Goal: Task Accomplishment & Management: Use online tool/utility

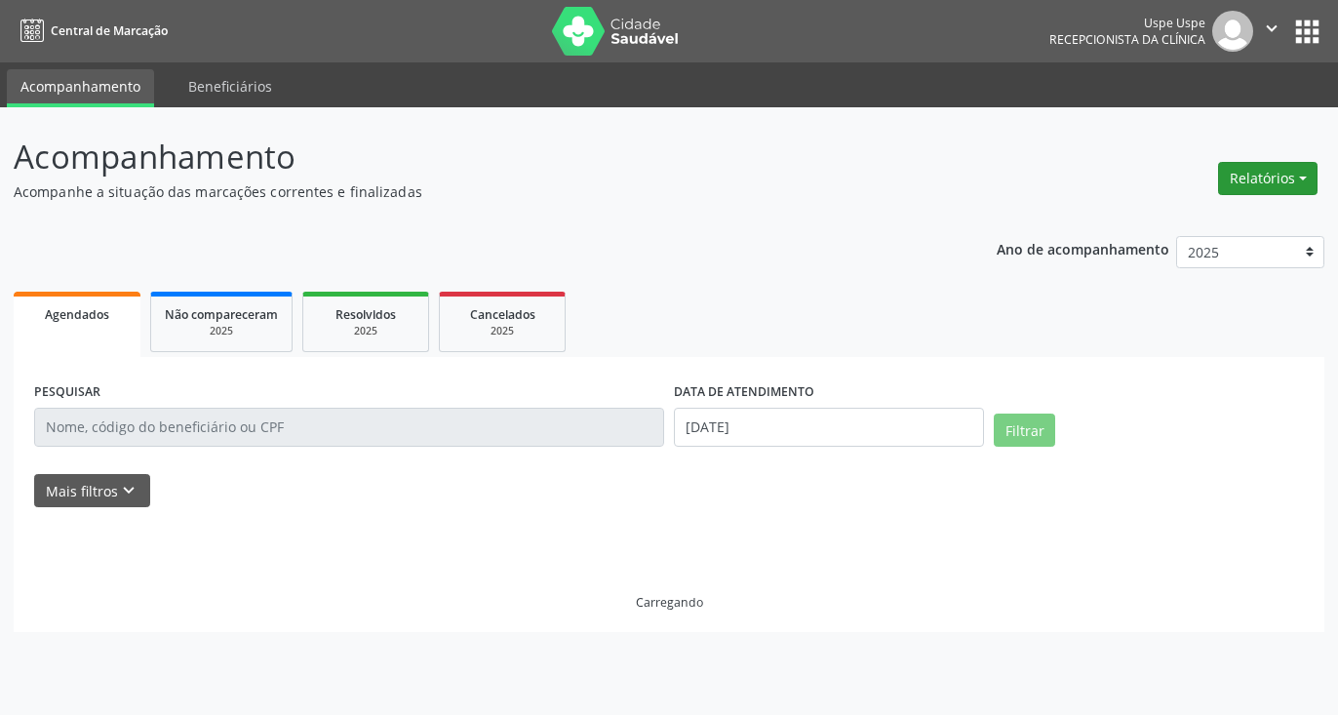
click at [1275, 172] on button "Relatórios" at bounding box center [1267, 178] width 99 height 33
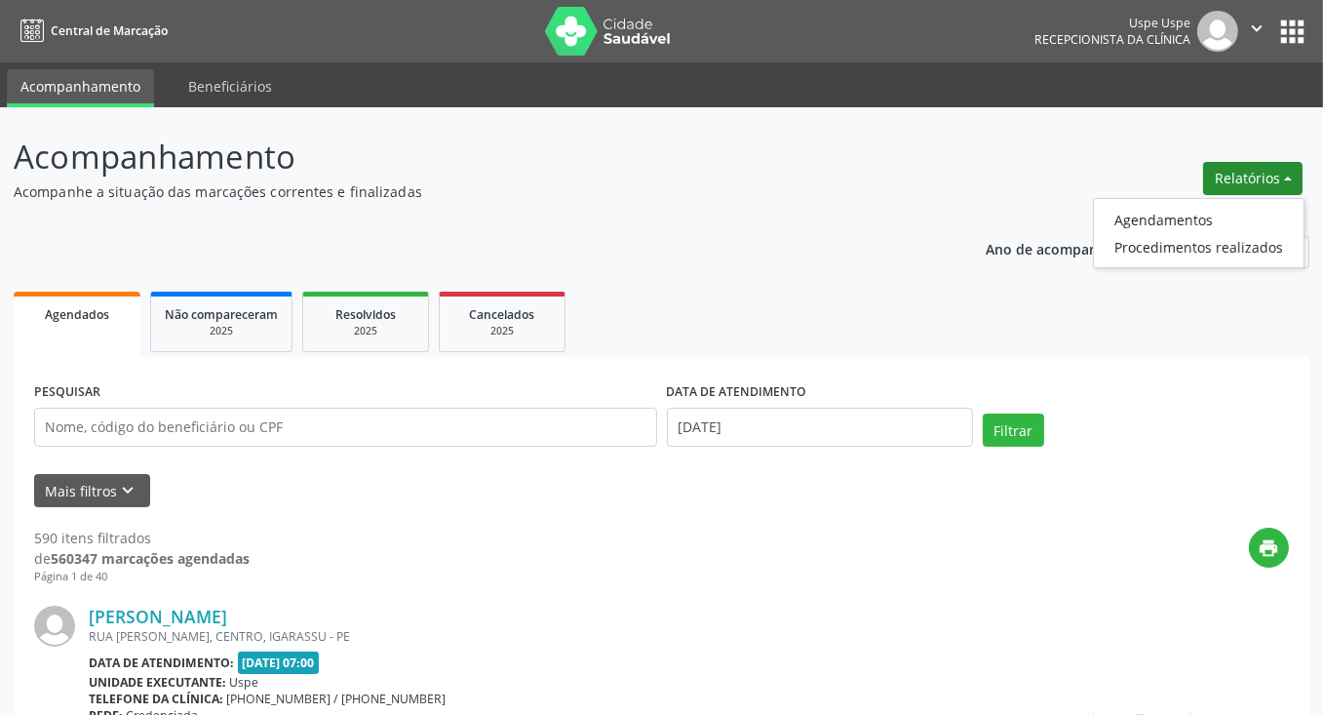
click at [1269, 183] on button "Relatórios" at bounding box center [1252, 178] width 99 height 33
click at [1218, 174] on button "Relatórios" at bounding box center [1252, 178] width 99 height 33
click at [1154, 220] on link "Agendamentos" at bounding box center [1199, 219] width 210 height 27
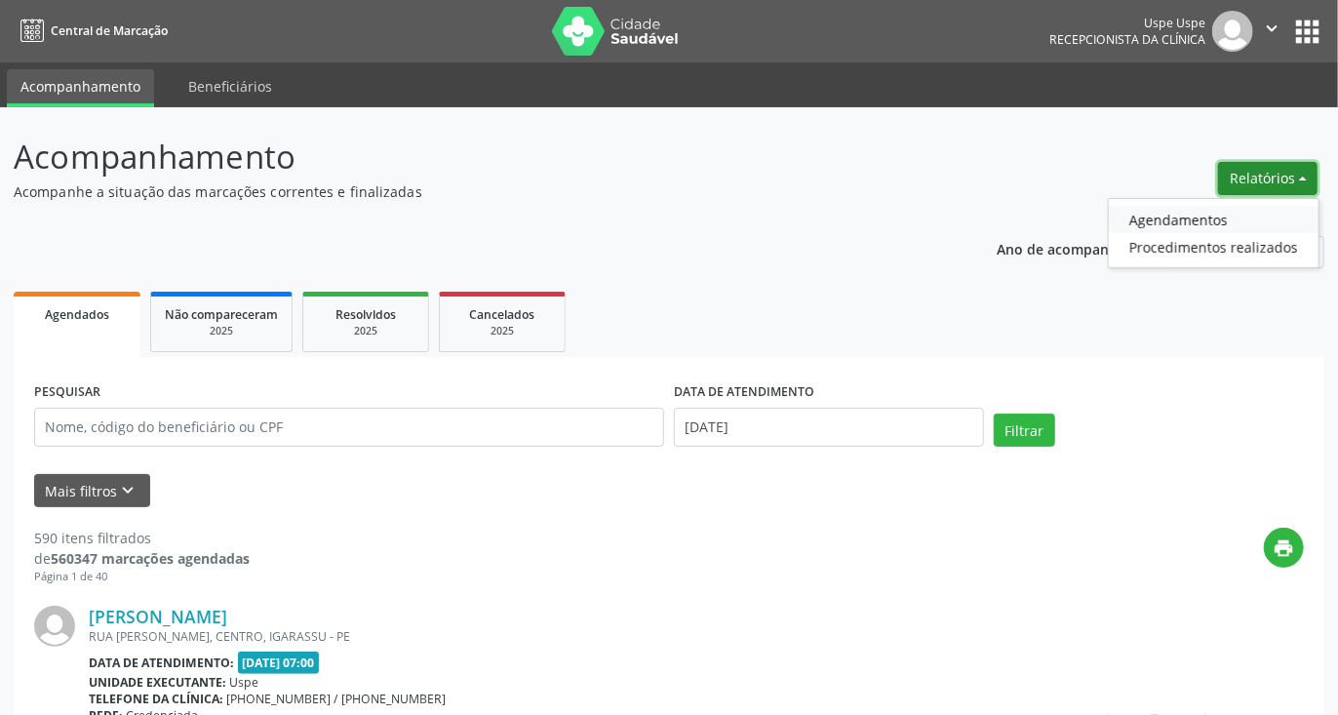
select select "7"
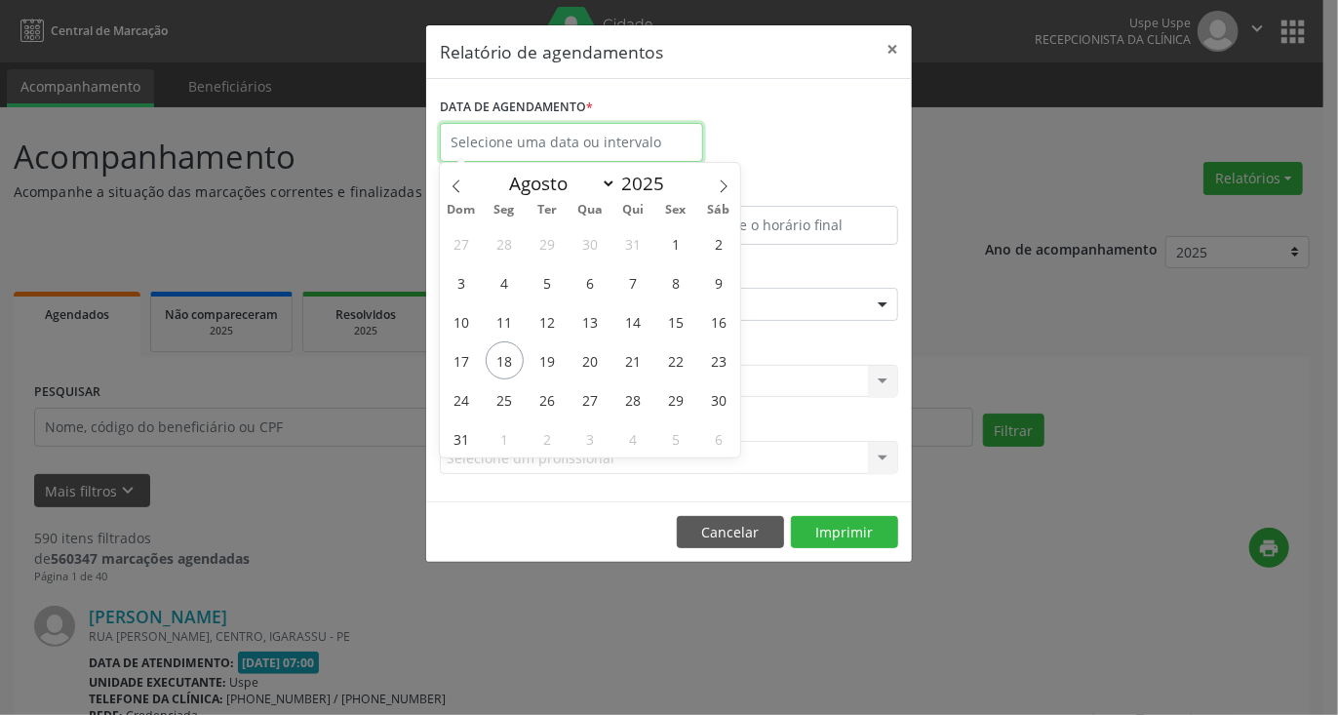
click at [651, 140] on input "text" at bounding box center [571, 142] width 263 height 39
drag, startPoint x: 547, startPoint y: 361, endPoint x: 594, endPoint y: 361, distance: 46.8
click at [594, 361] on div "27 28 29 30 31 1 2 3 4 5 6 7 8 9 10 11 12 13 14 15 16 17 18 19 20 21 22 23 24 2…" at bounding box center [590, 340] width 300 height 234
click at [542, 360] on span "19" at bounding box center [548, 360] width 38 height 38
type input "[DATE]"
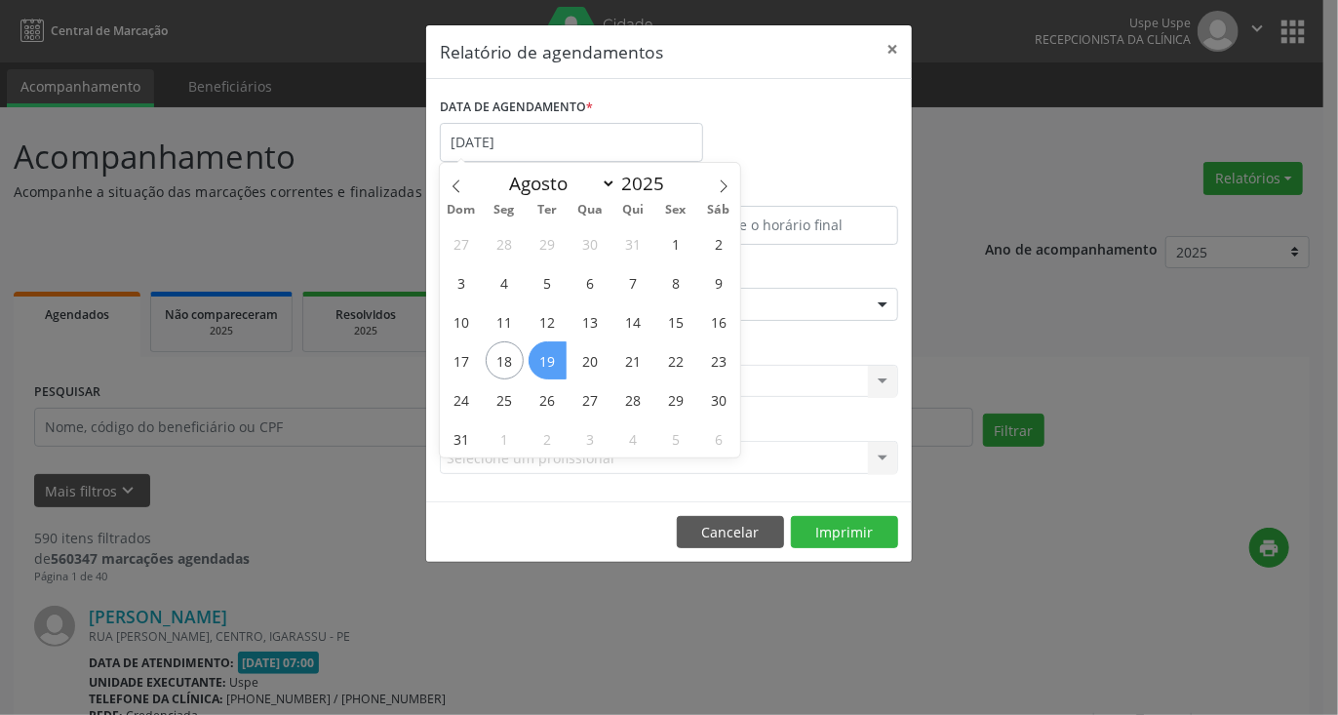
click at [566, 361] on div "27 28 29 30 31 1 2 3 4 5 6 7 8 9 10 11 12 13 14 15 16 17 18 19 20 21 22 23 24 2…" at bounding box center [590, 340] width 300 height 234
click at [593, 365] on span "20" at bounding box center [591, 360] width 38 height 38
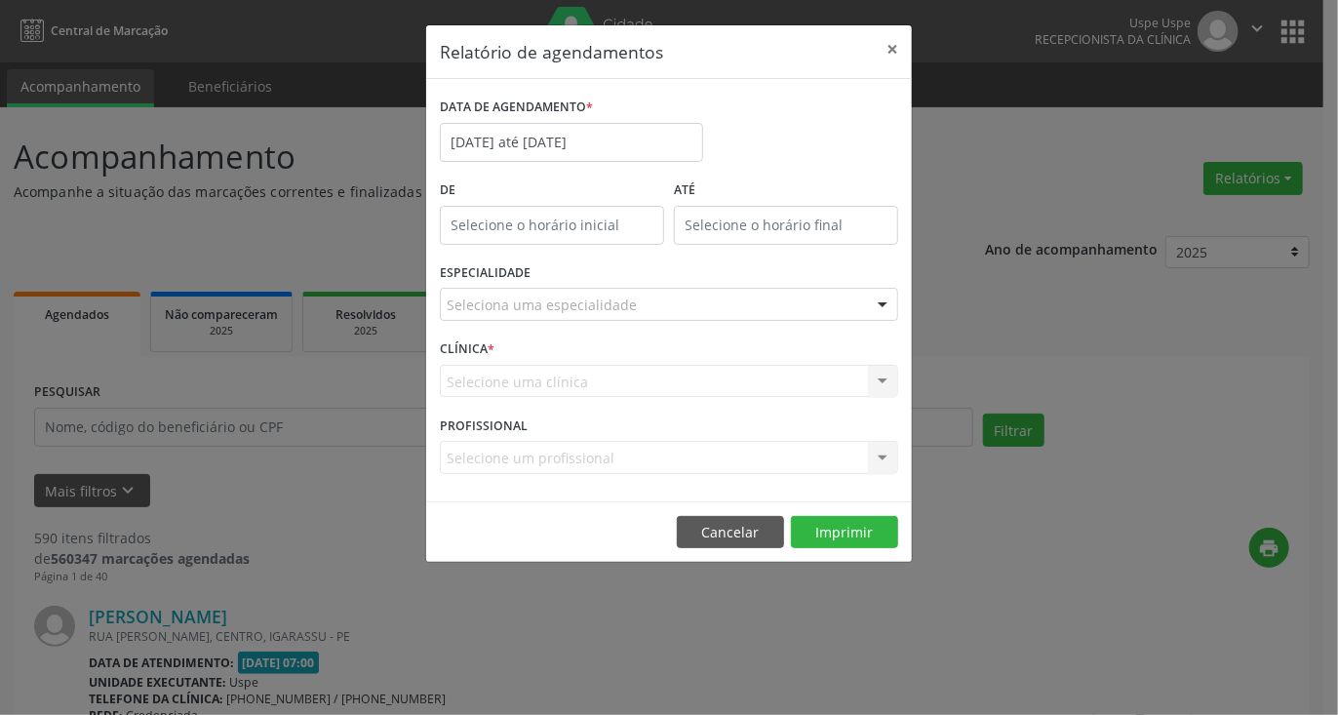
click at [675, 305] on div "Seleciona uma especialidade" at bounding box center [669, 304] width 458 height 33
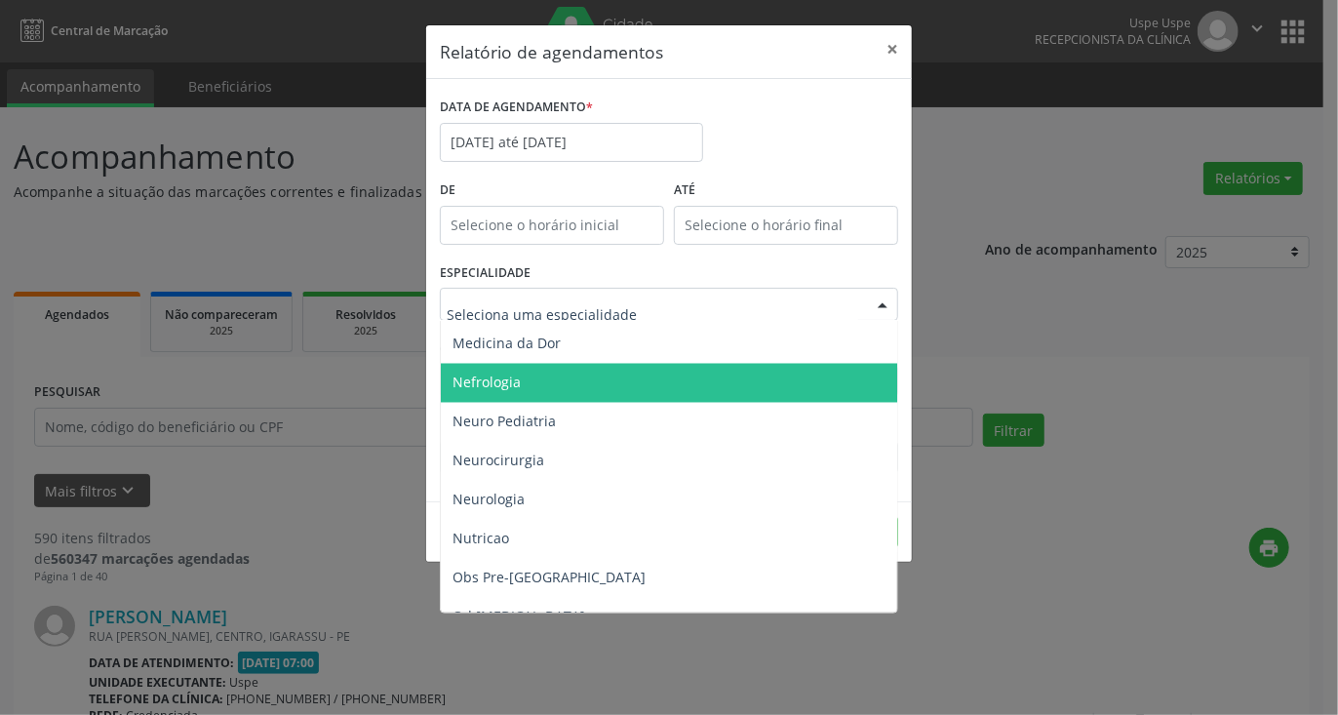
scroll to position [1849, 0]
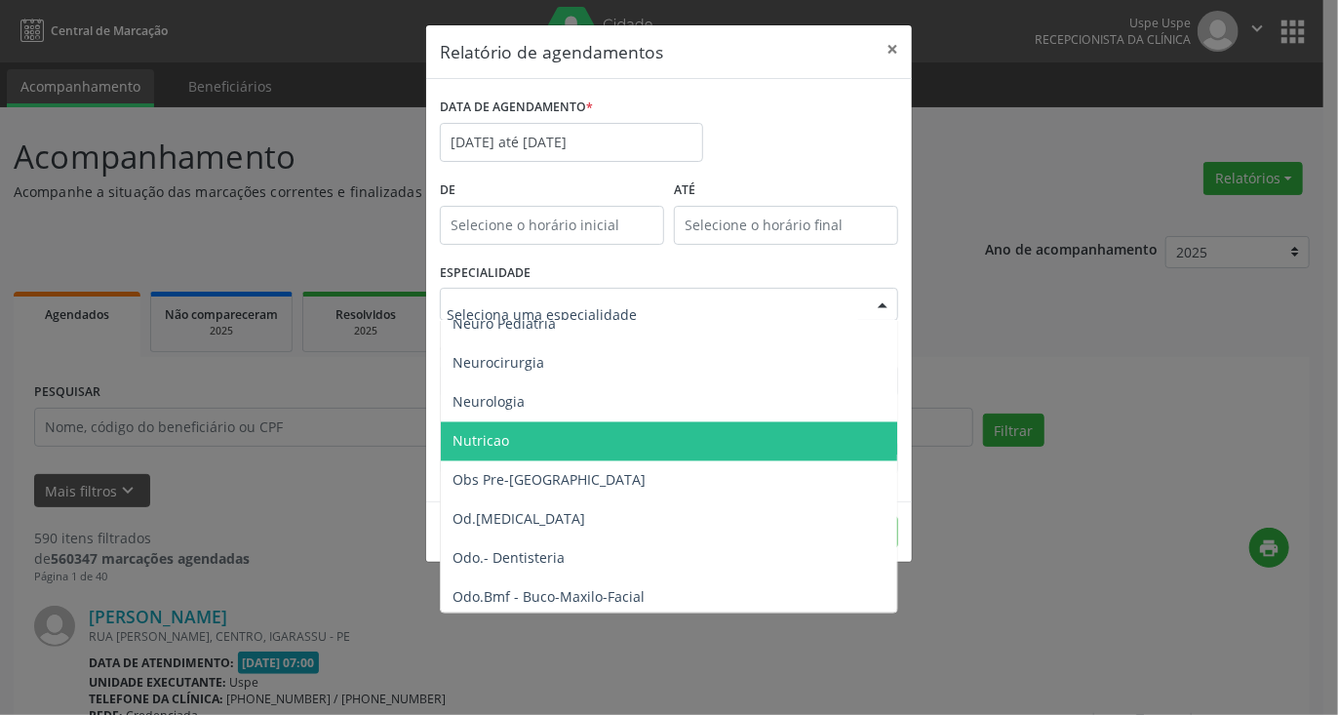
click at [514, 440] on span "Nutricao" at bounding box center [670, 441] width 459 height 39
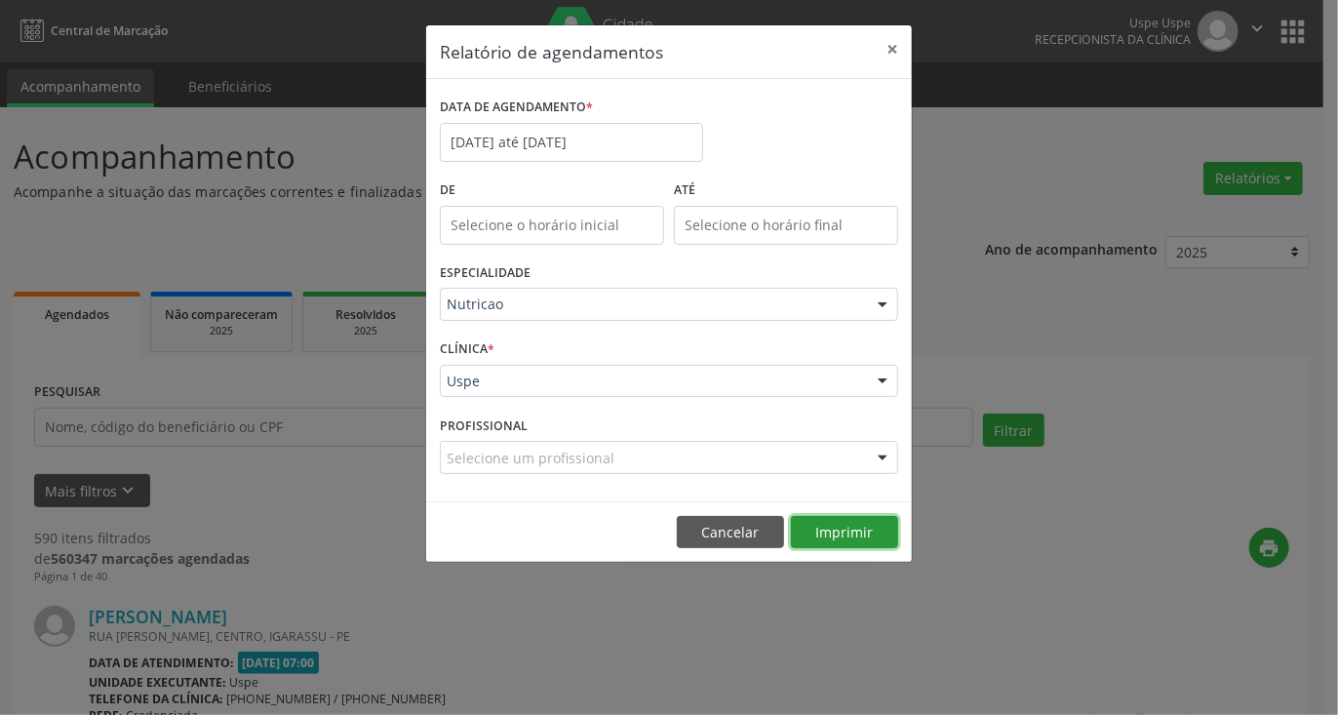
click at [841, 532] on button "Imprimir" at bounding box center [844, 532] width 107 height 33
